Goal: Information Seeking & Learning: Learn about a topic

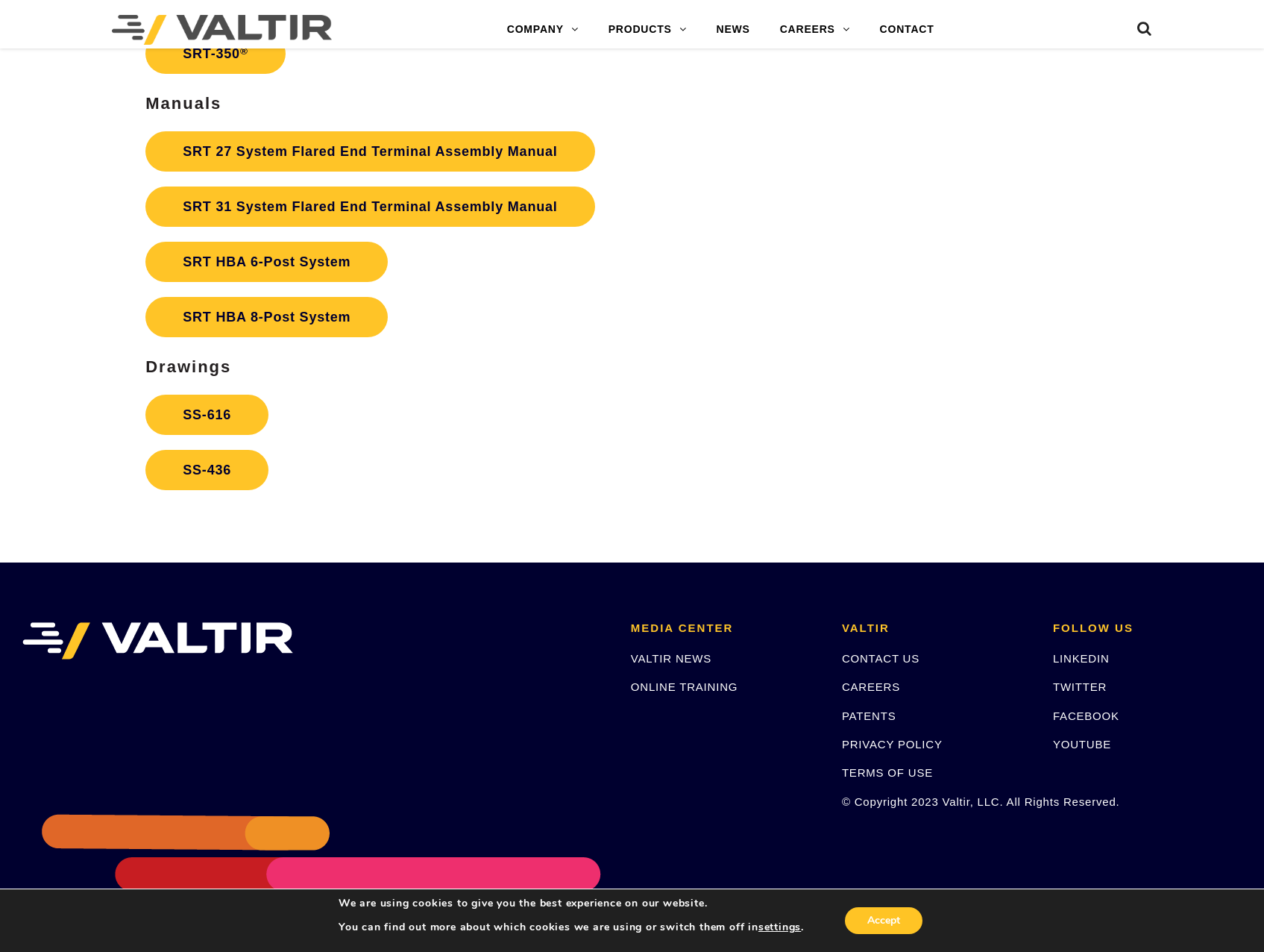
scroll to position [2685, 0]
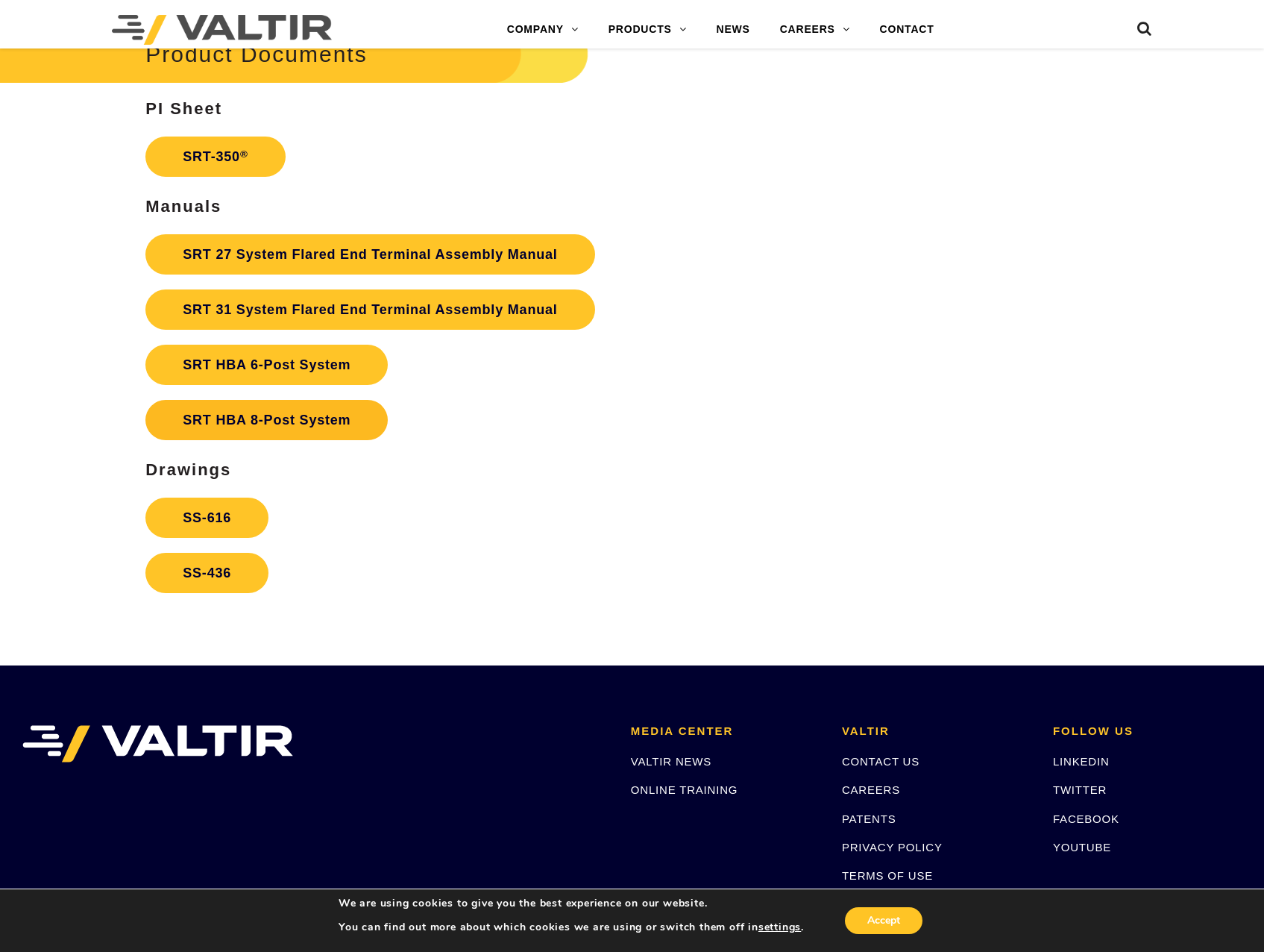
click at [270, 419] on link "SRT HBA 8-Post System" at bounding box center [266, 419] width 242 height 40
click at [222, 561] on link "SS-436" at bounding box center [206, 572] width 123 height 40
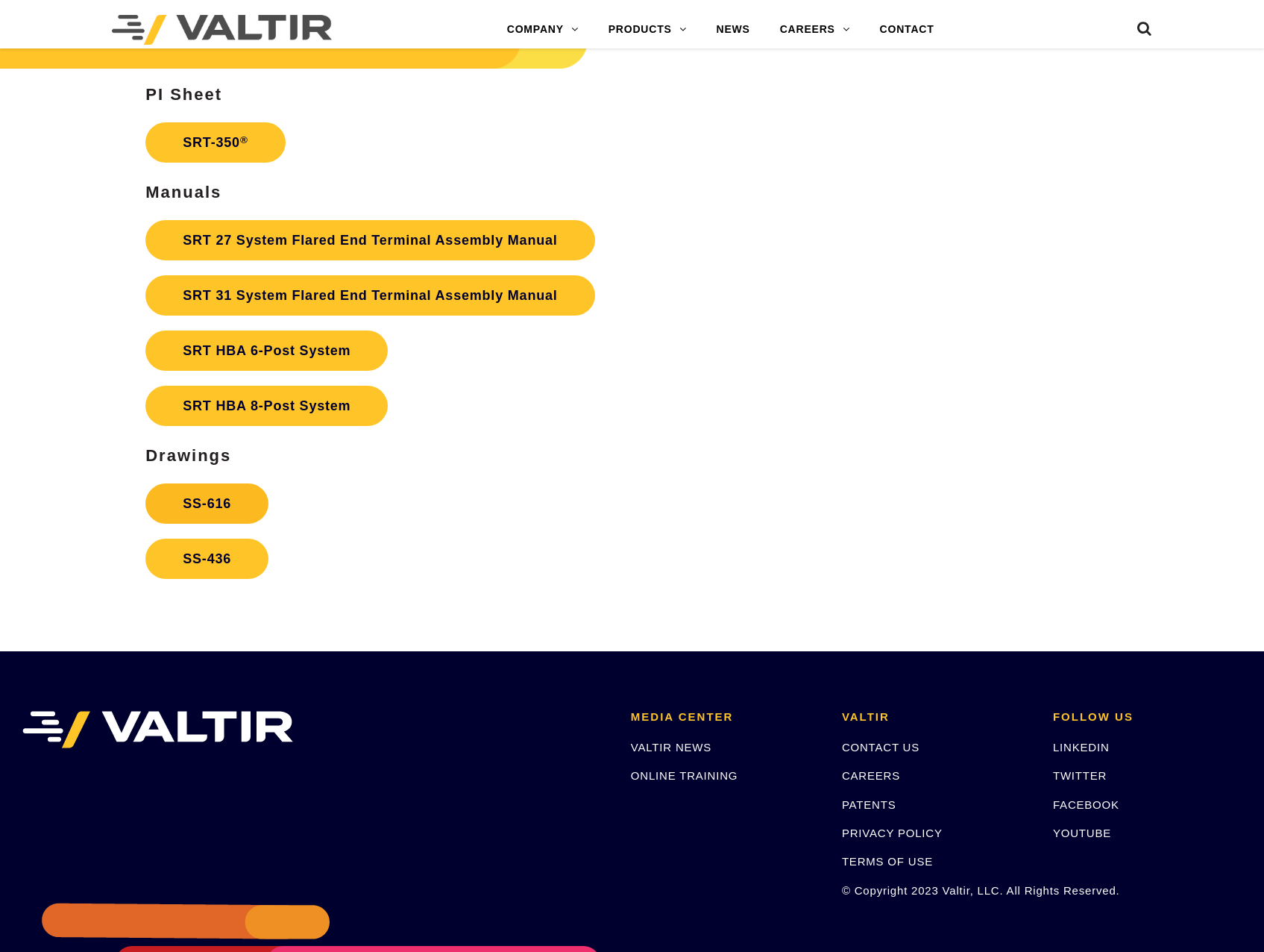
scroll to position [2685, 0]
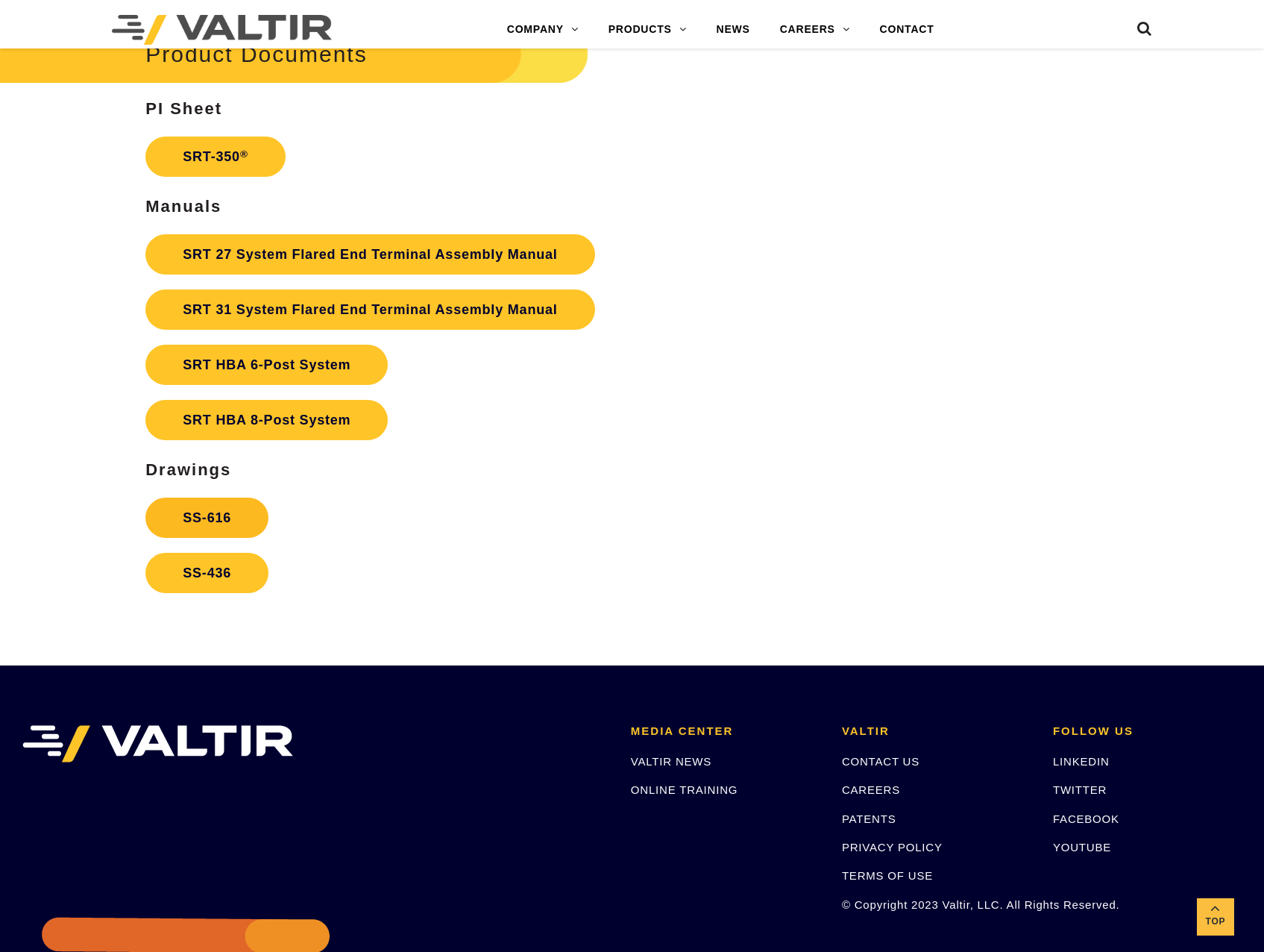
click at [221, 523] on link "SS-616" at bounding box center [206, 517] width 123 height 40
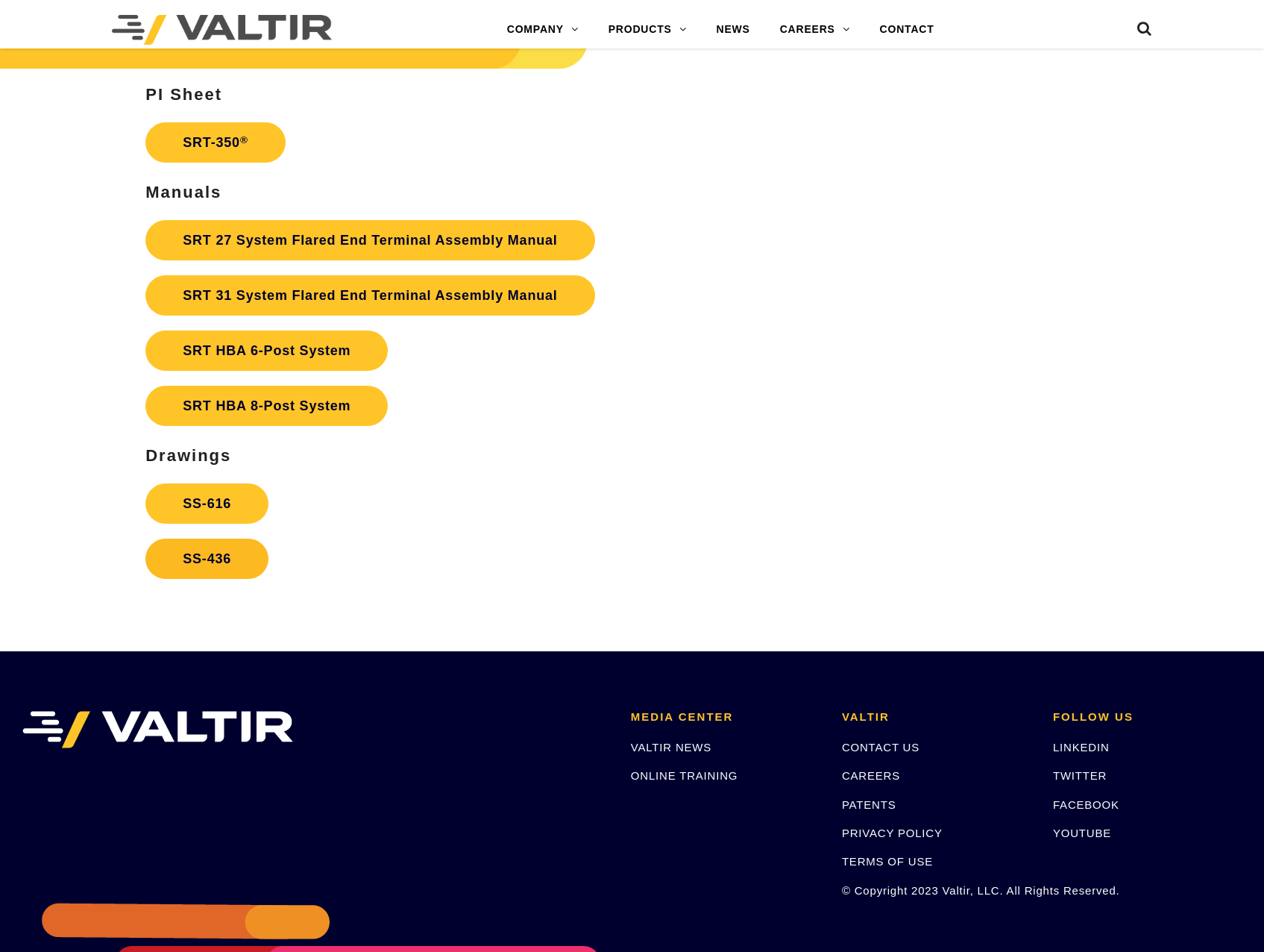
scroll to position [2685, 0]
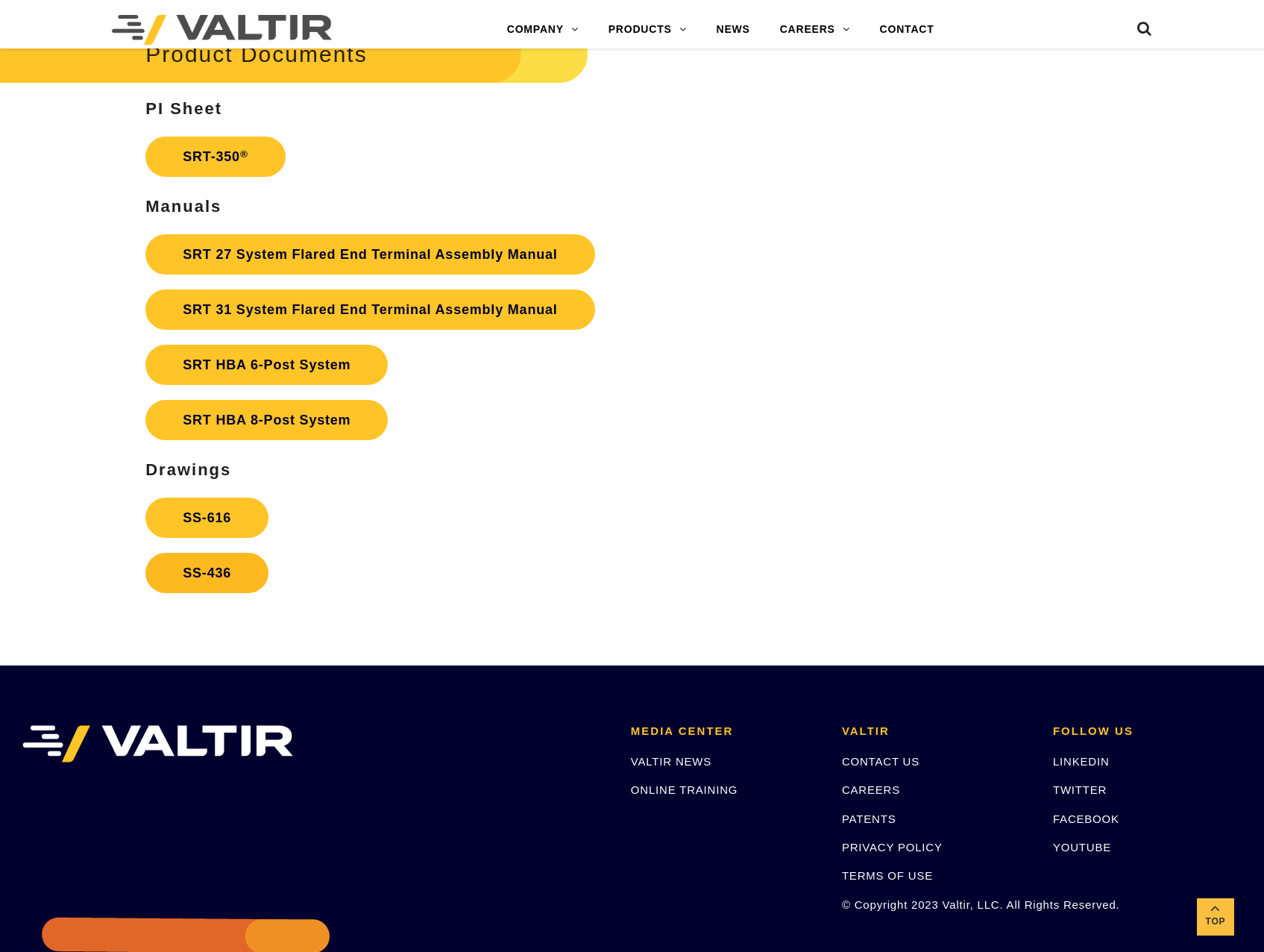
click at [242, 584] on link "SS-436" at bounding box center [206, 572] width 123 height 40
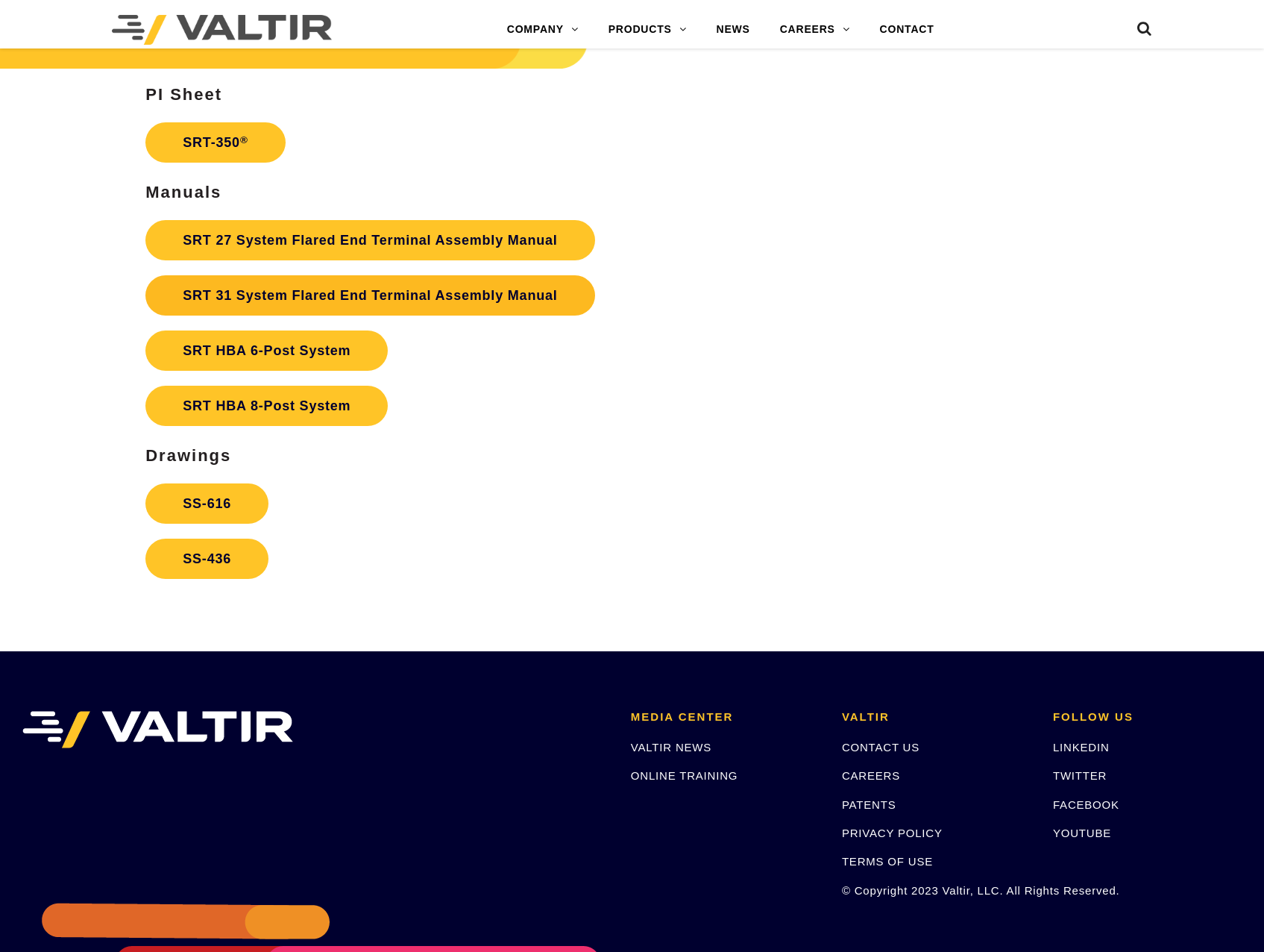
scroll to position [2685, 0]
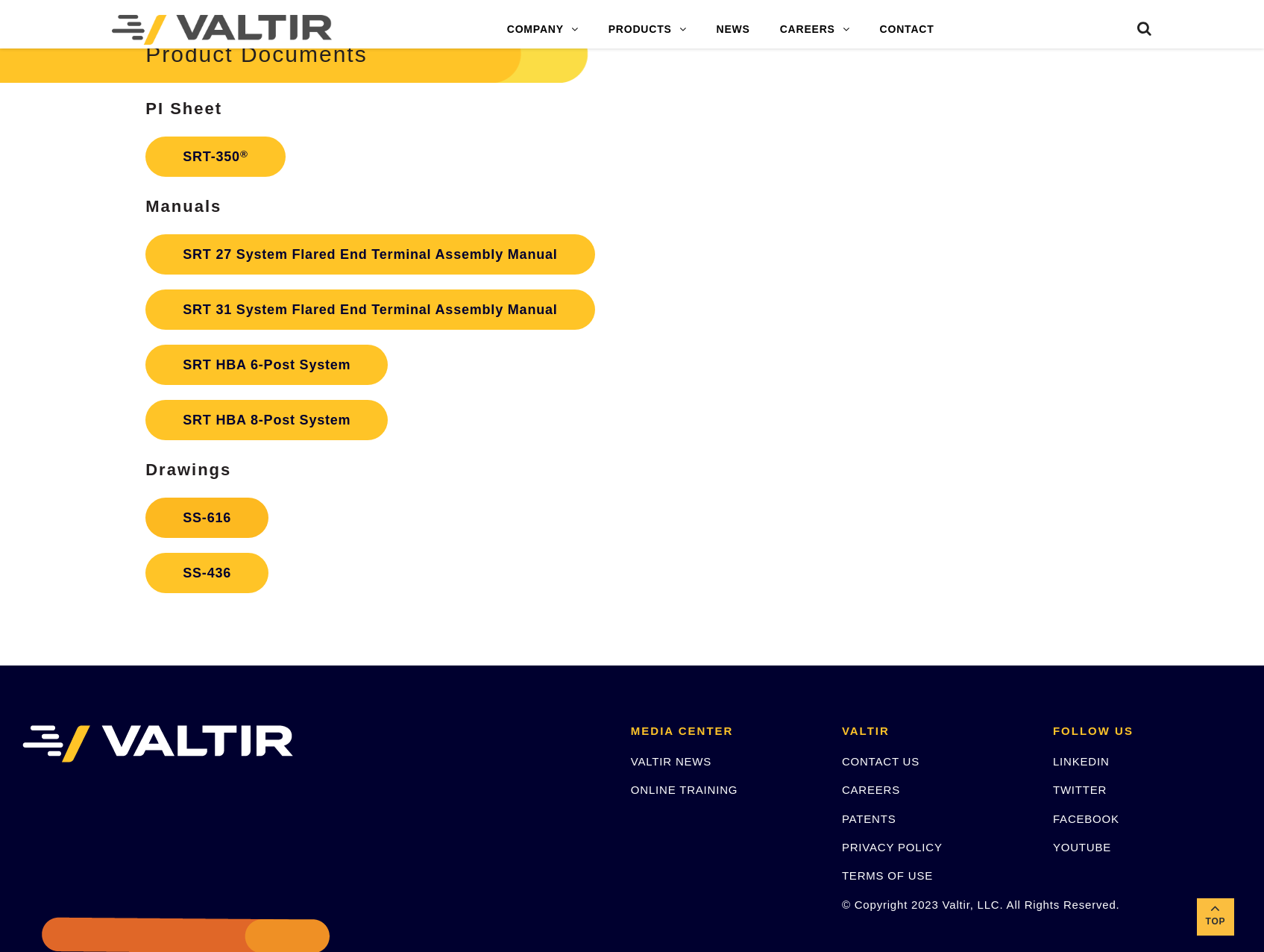
click at [230, 508] on link "SS-616" at bounding box center [206, 517] width 123 height 40
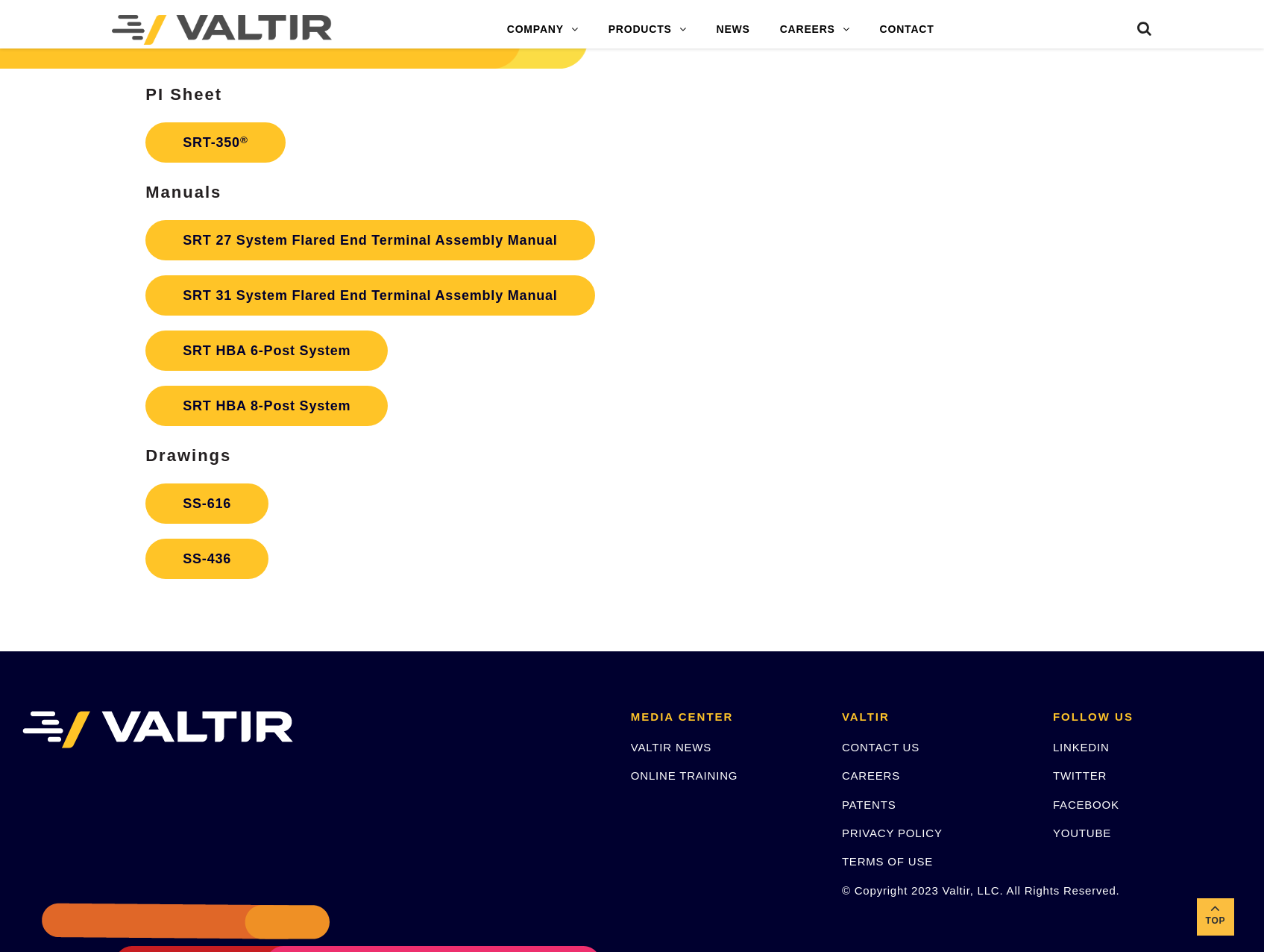
scroll to position [2685, 0]
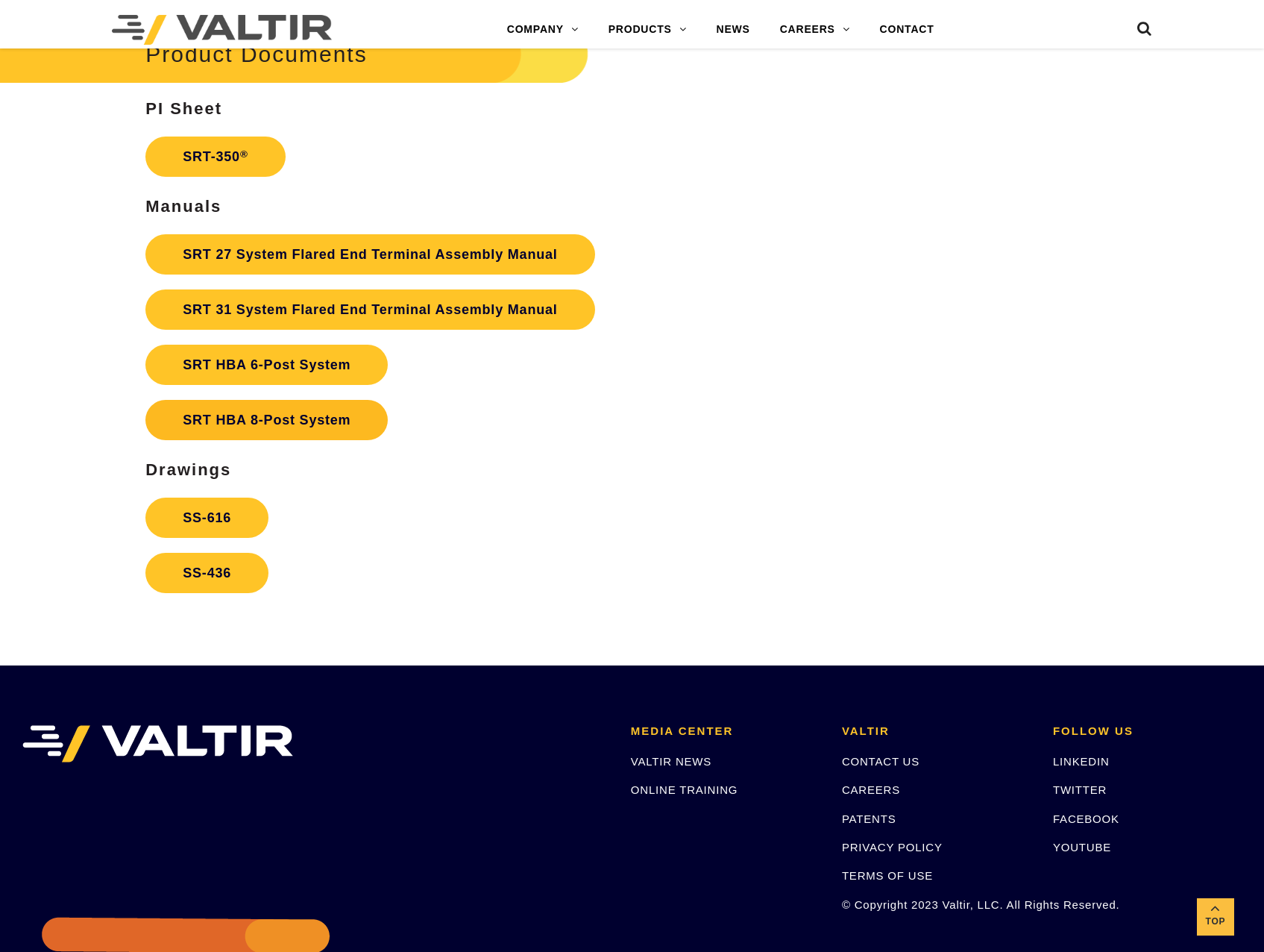
click at [251, 420] on link "SRT HBA 8-Post System" at bounding box center [266, 419] width 242 height 40
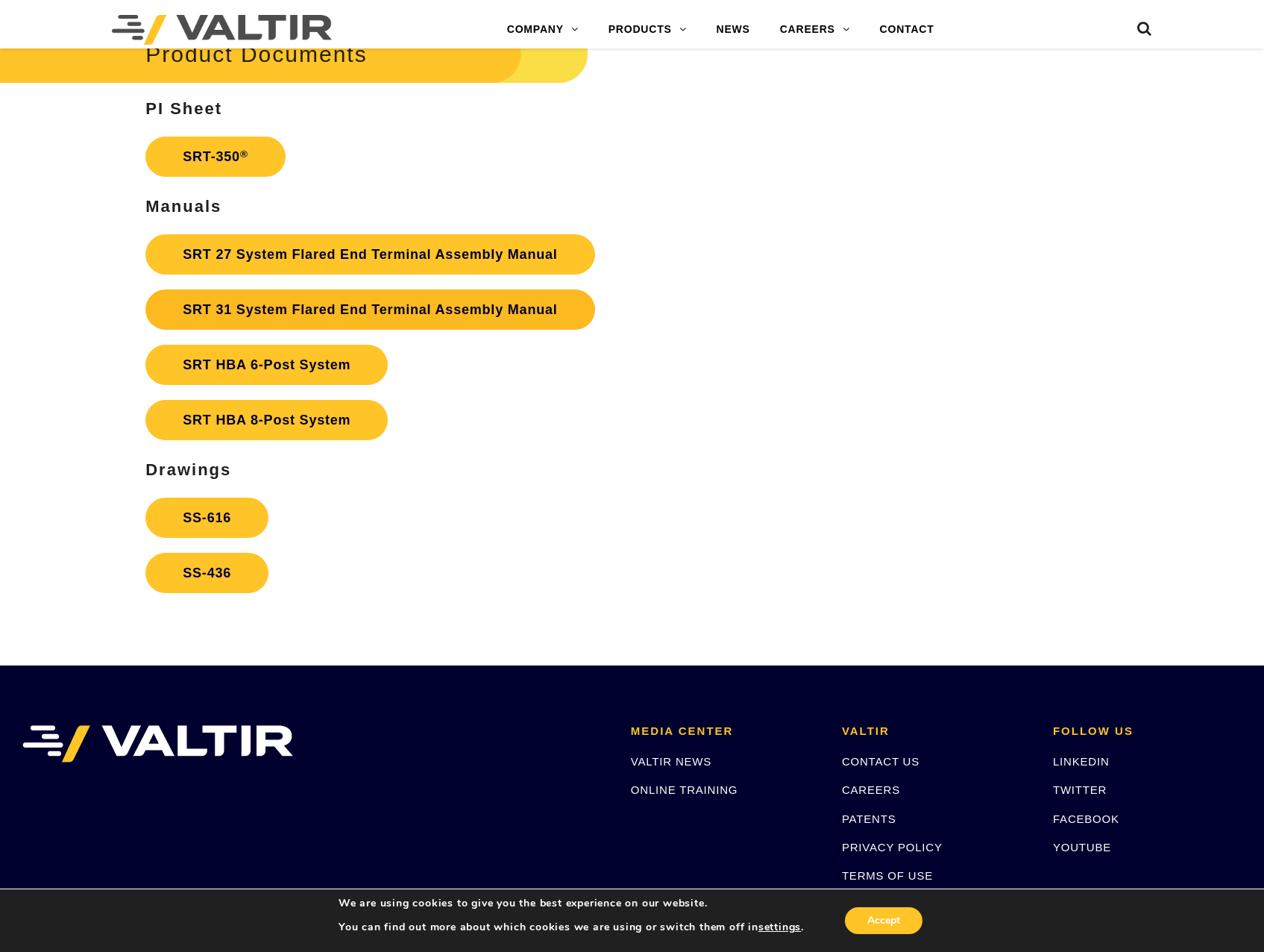
click at [334, 312] on link "SRT 31 System Flared End Terminal Assembly Manual" at bounding box center [369, 309] width 449 height 40
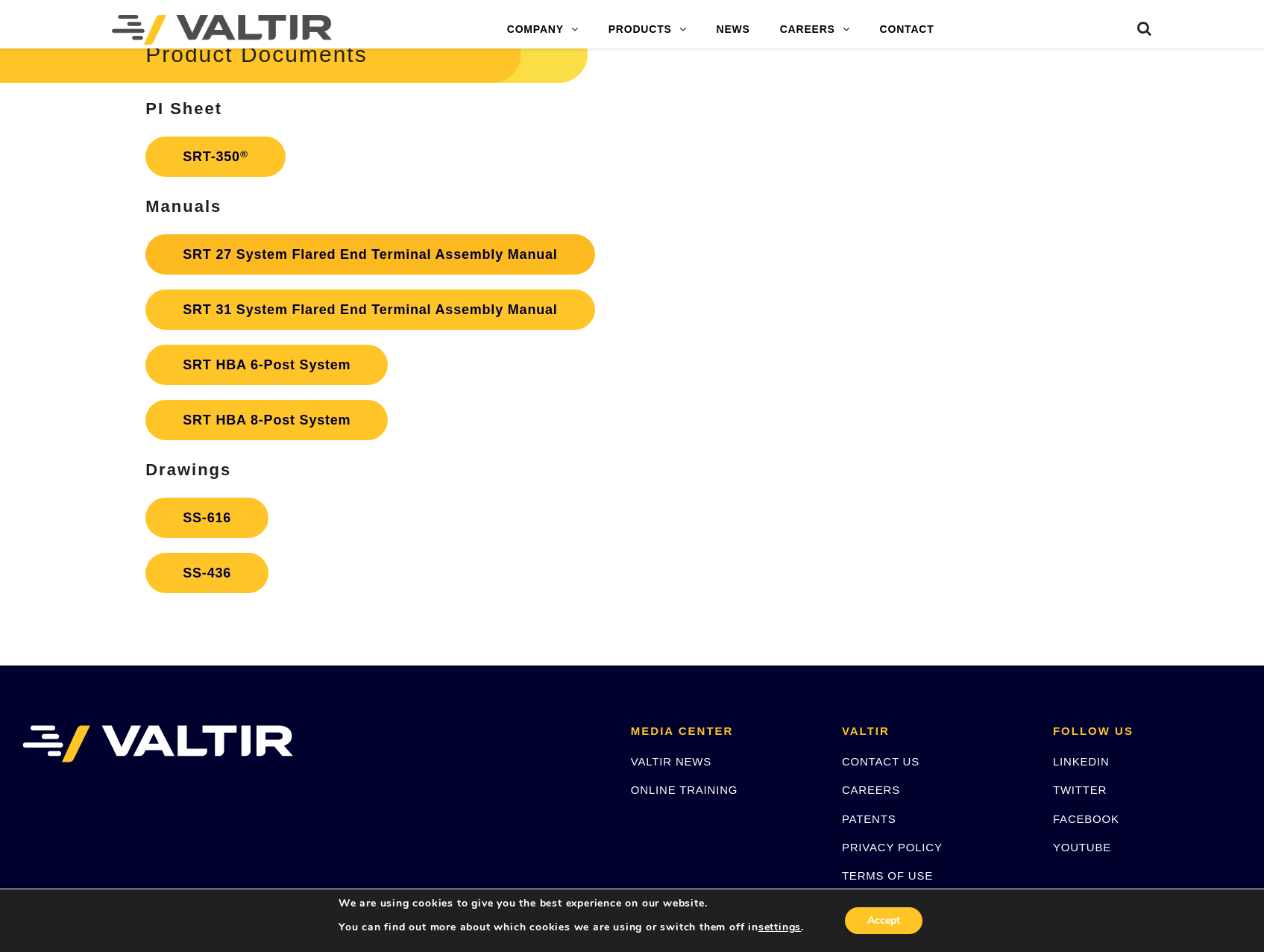
click at [327, 257] on link "SRT 27 System Flared End Terminal Assembly Manual" at bounding box center [369, 254] width 449 height 40
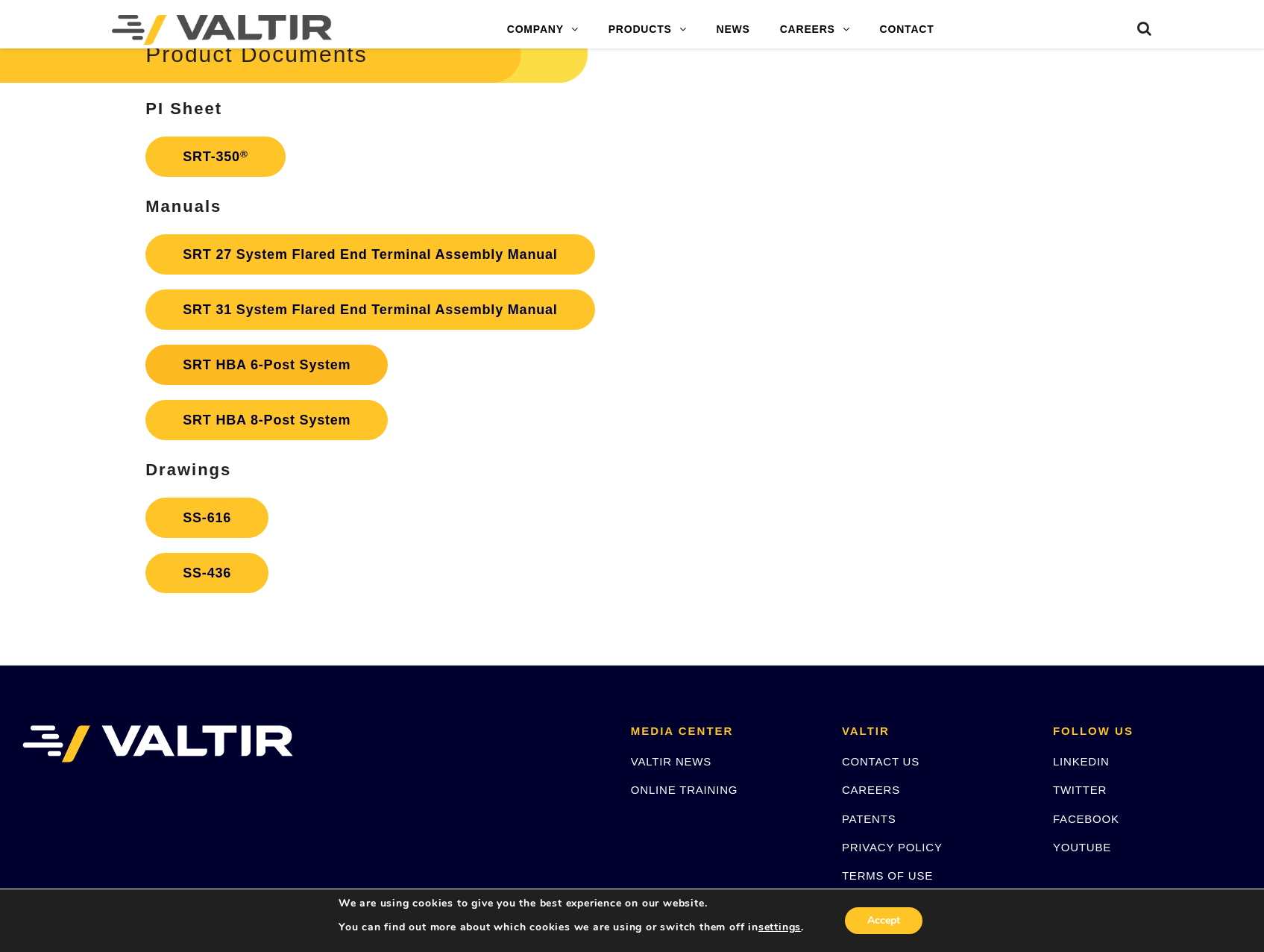
click at [291, 375] on link "SRT HBA 6-Post System" at bounding box center [266, 364] width 242 height 40
